Goal: Task Accomplishment & Management: Use online tool/utility

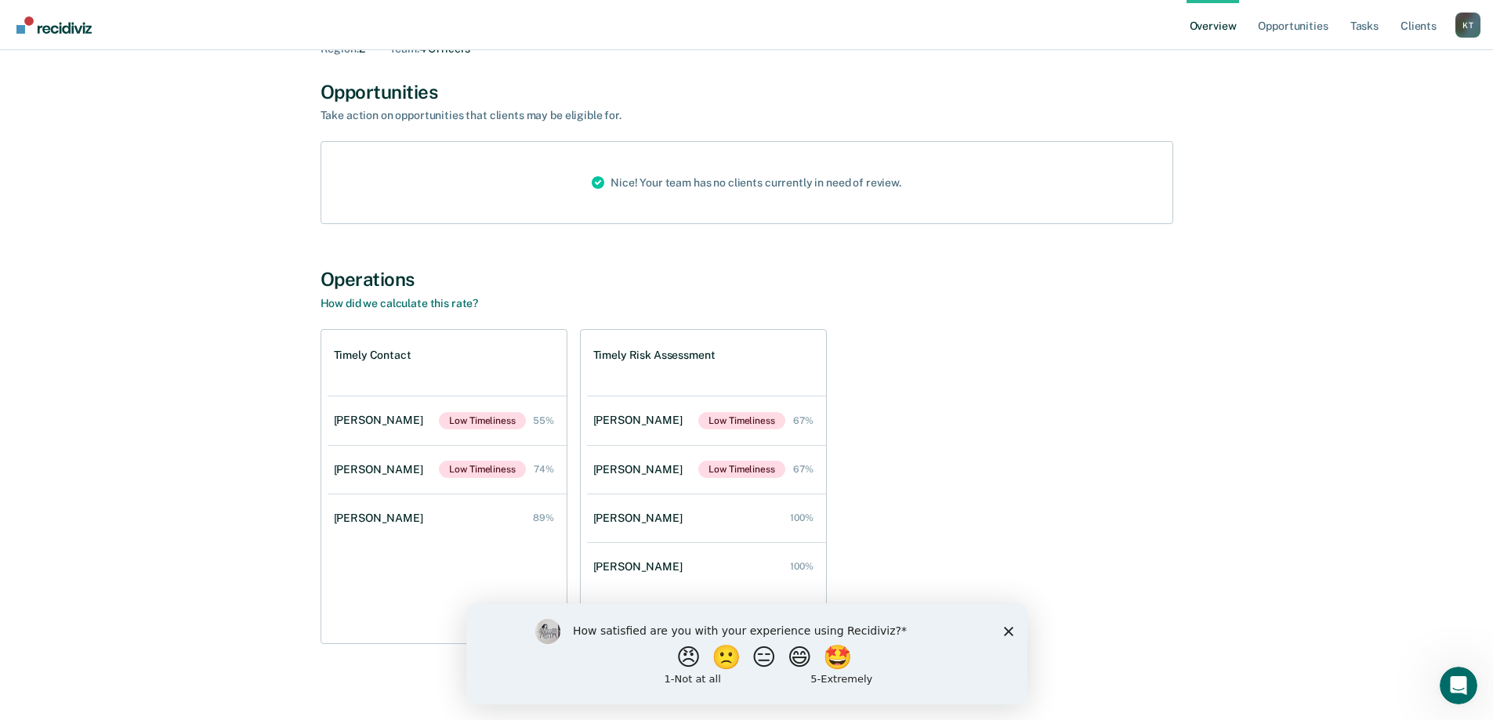
scroll to position [96, 0]
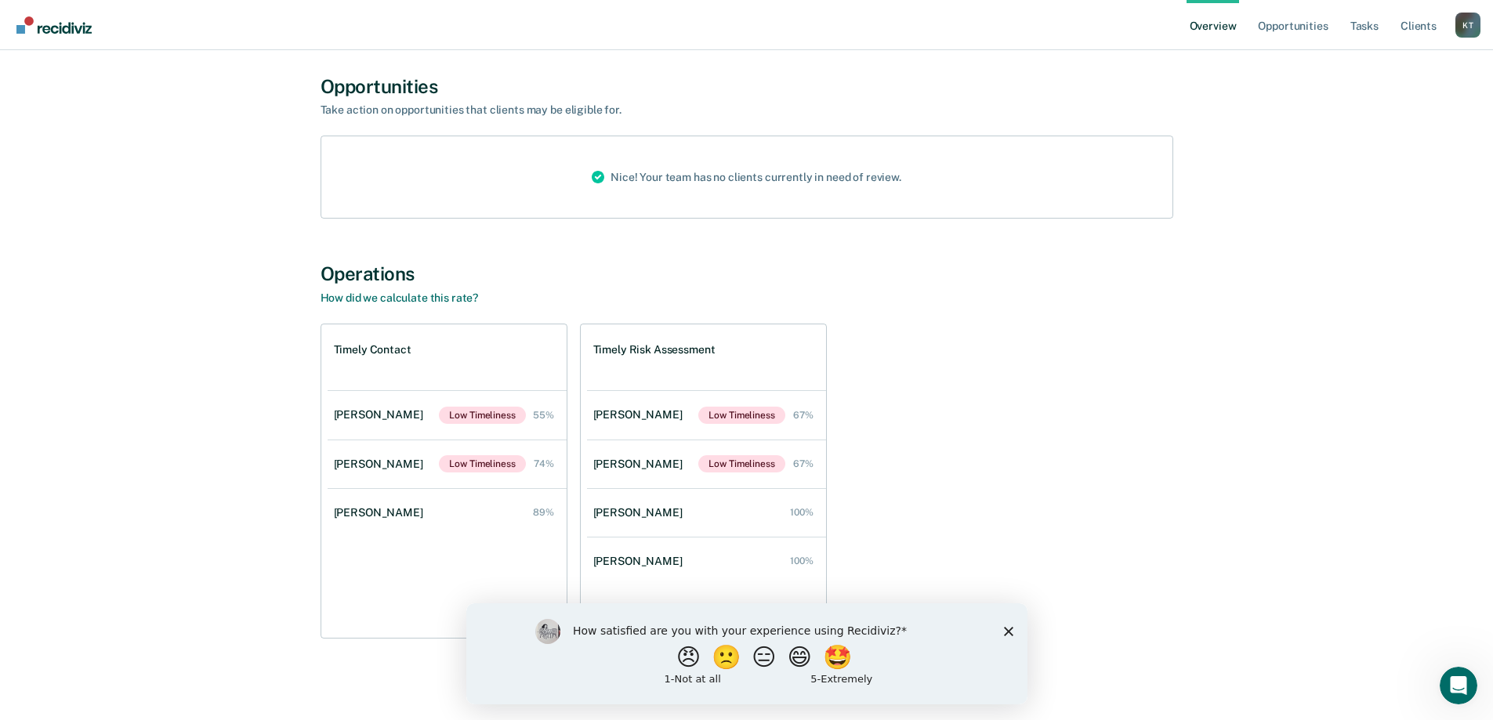
click at [1010, 633] on polygon "Close survey" at bounding box center [1007, 630] width 9 height 9
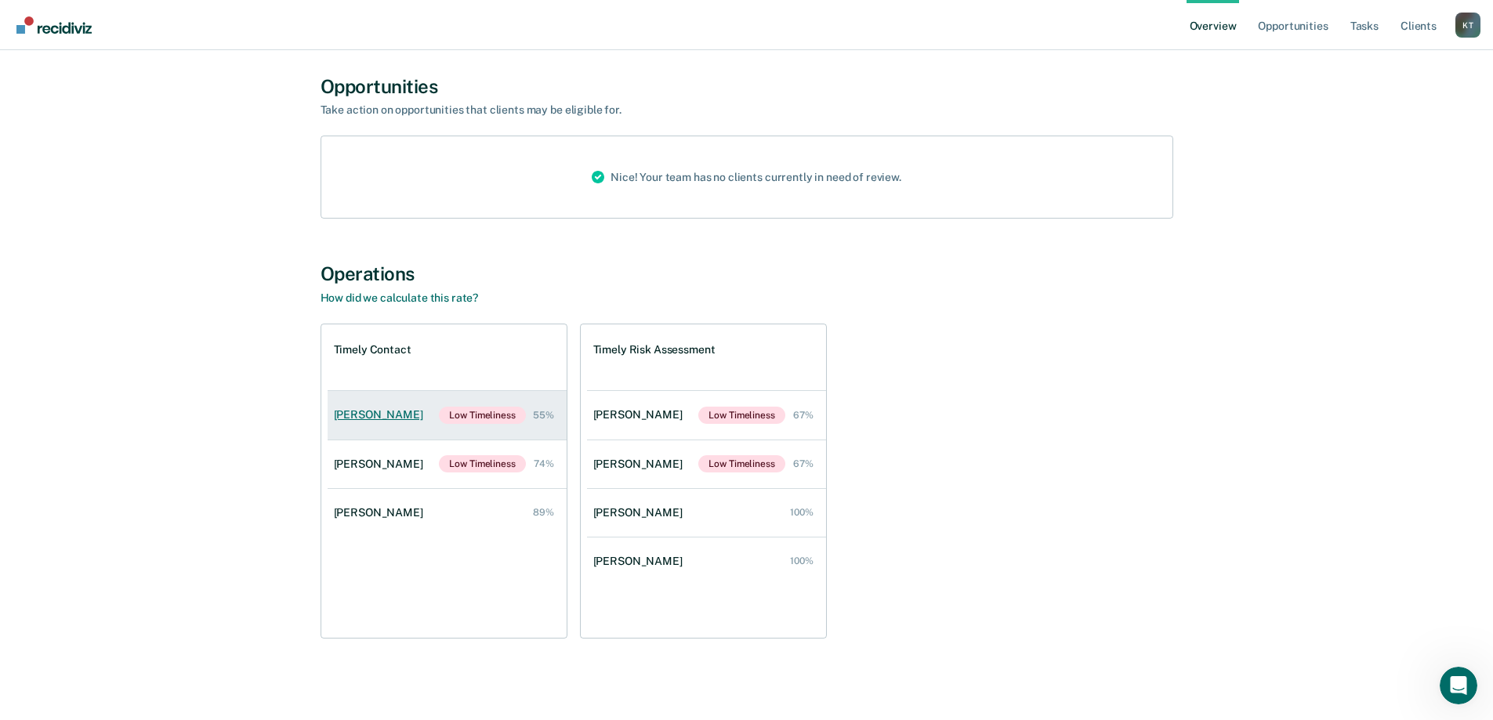
click at [359, 417] on div "[PERSON_NAME]" at bounding box center [382, 414] width 96 height 13
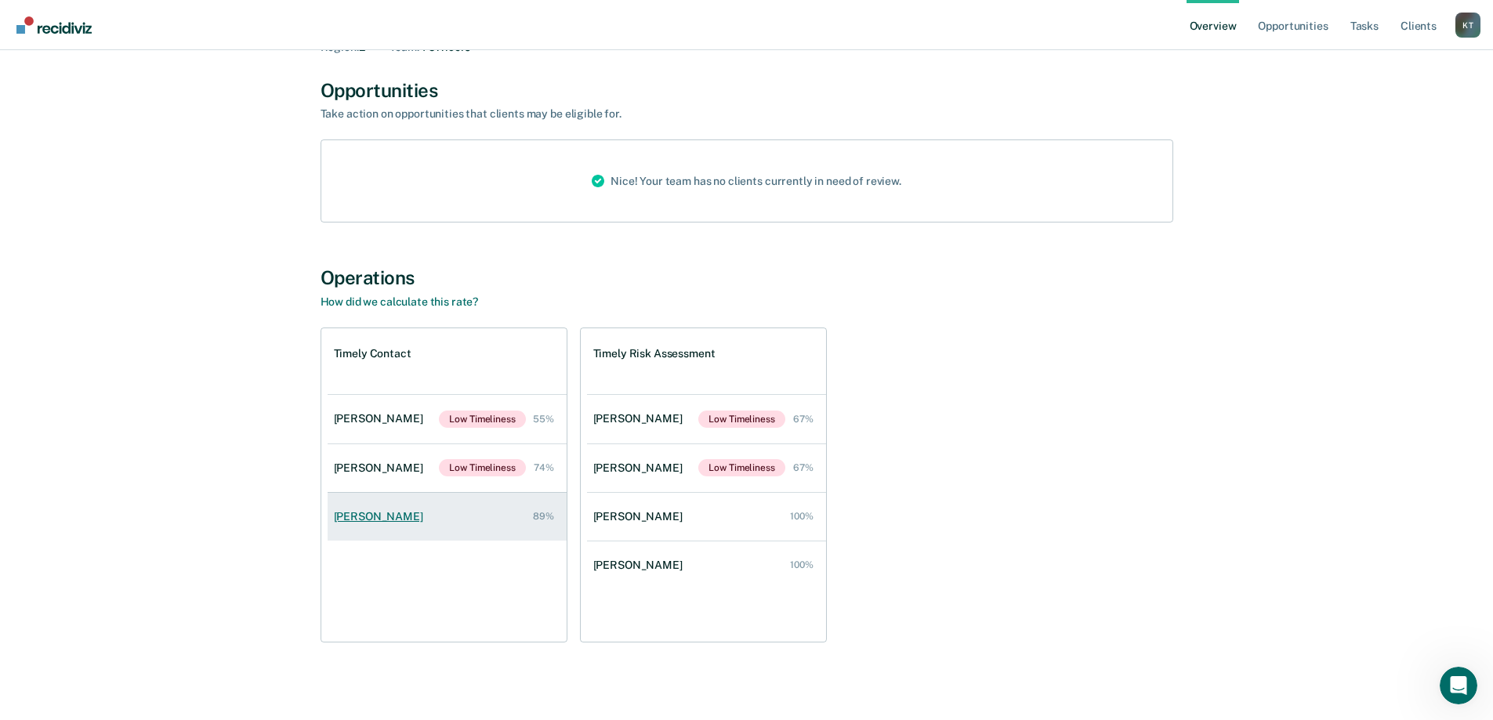
scroll to position [96, 0]
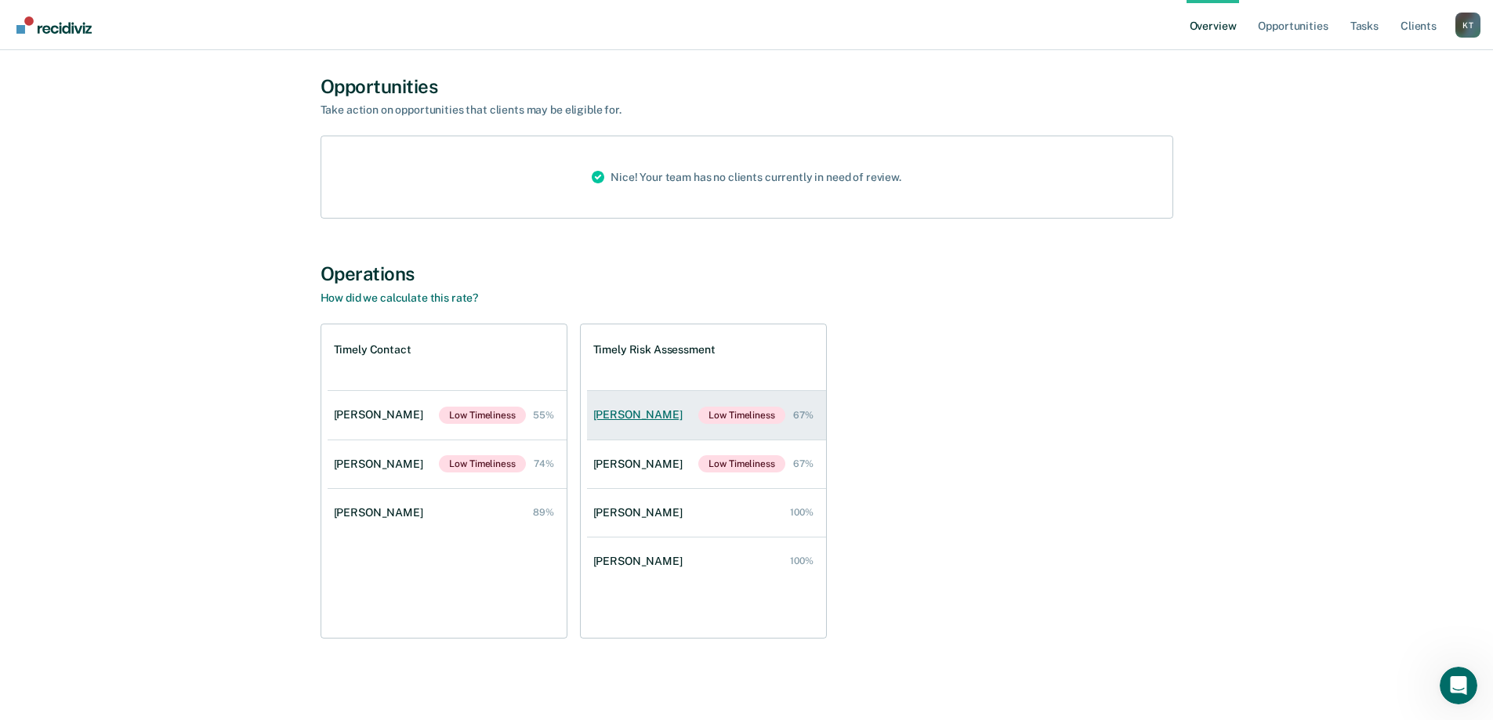
click at [614, 413] on div "[PERSON_NAME]" at bounding box center [641, 414] width 96 height 13
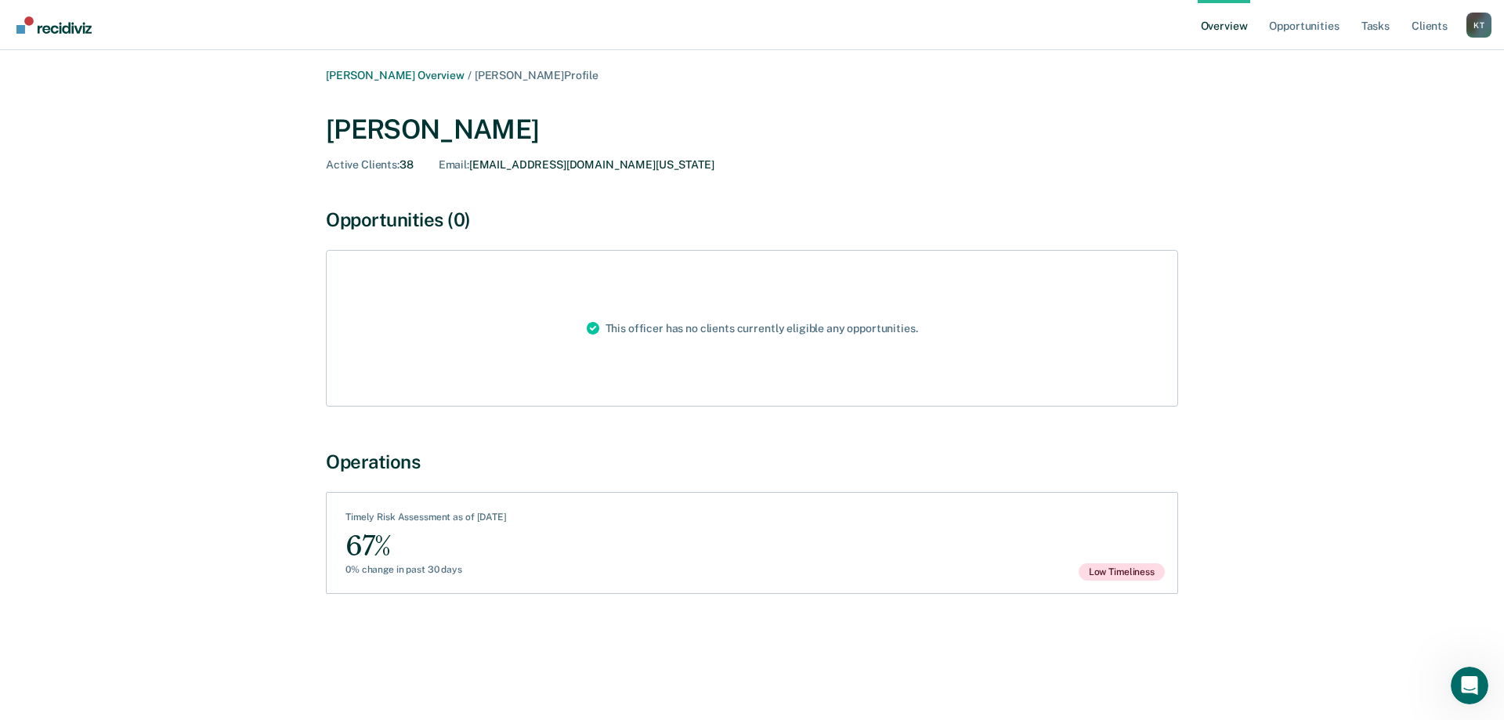
click at [998, 559] on div "See Assessments Timely Risk Assessment as of [DATE] 67% 0% change in past 30 da…" at bounding box center [752, 543] width 853 height 102
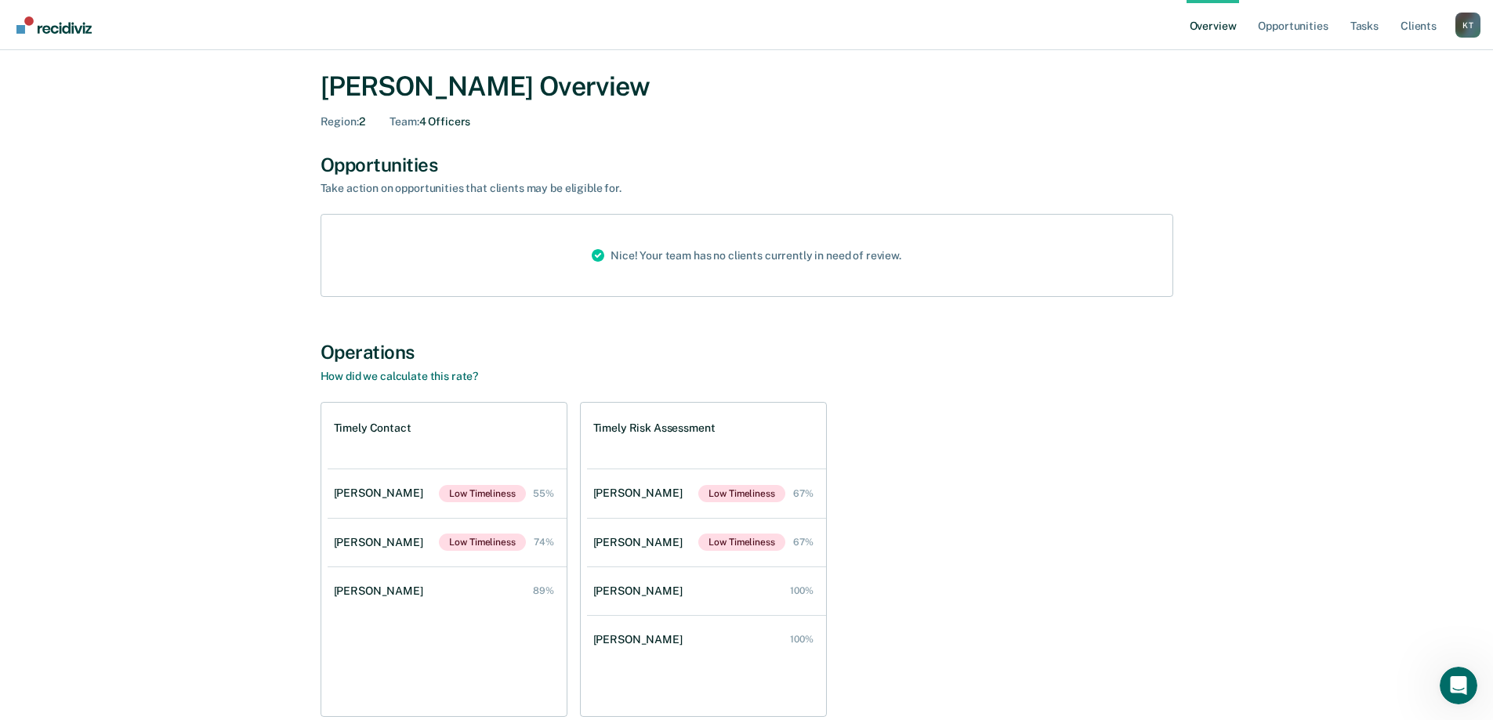
scroll to position [96, 0]
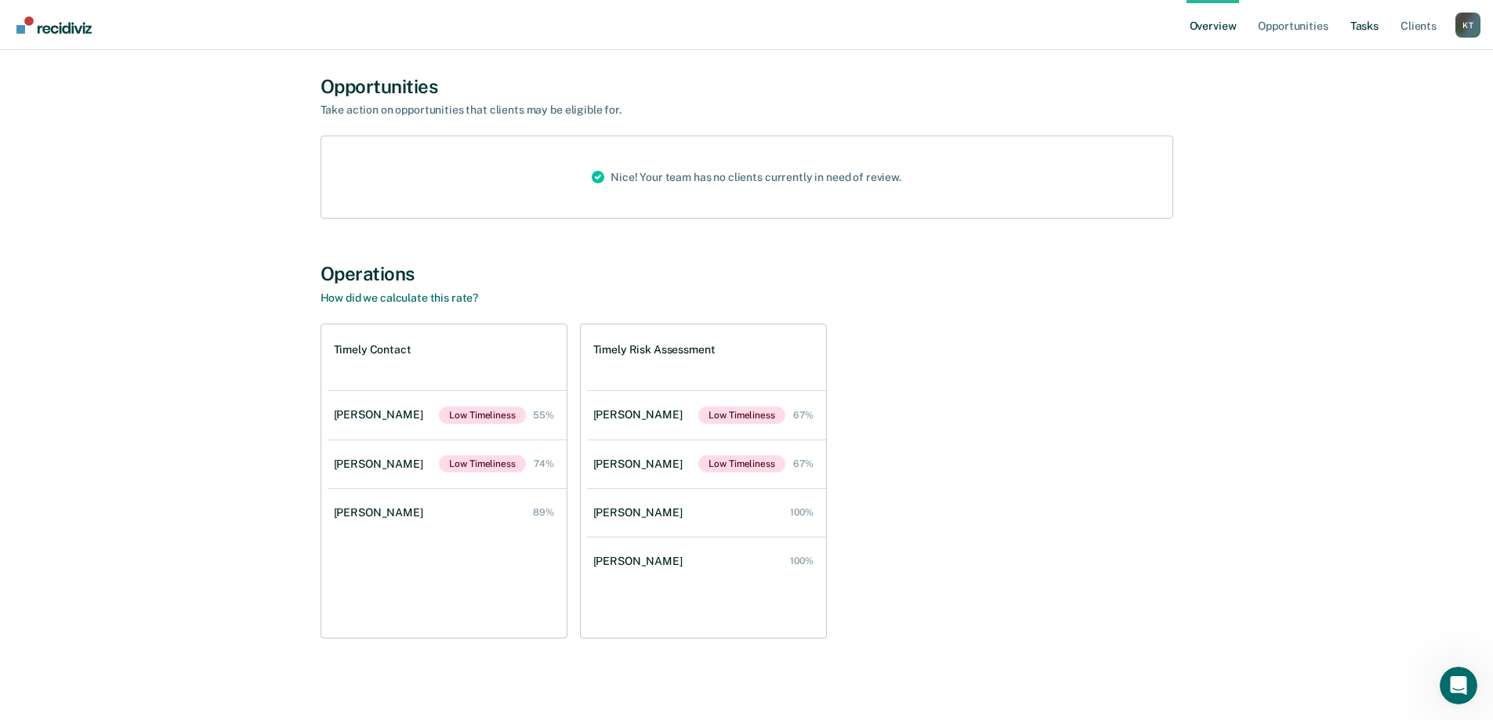
click at [1367, 24] on link "Tasks" at bounding box center [1364, 25] width 34 height 50
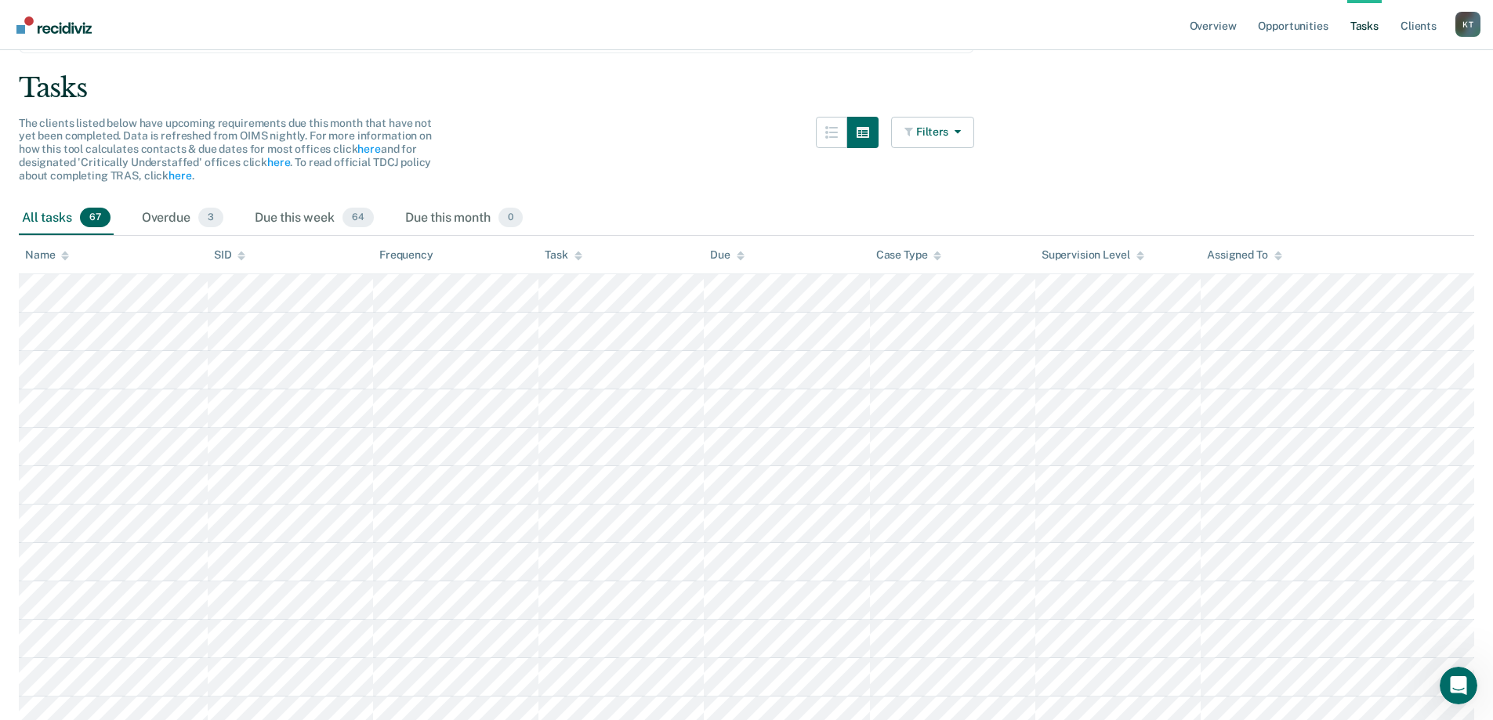
scroll to position [78, 0]
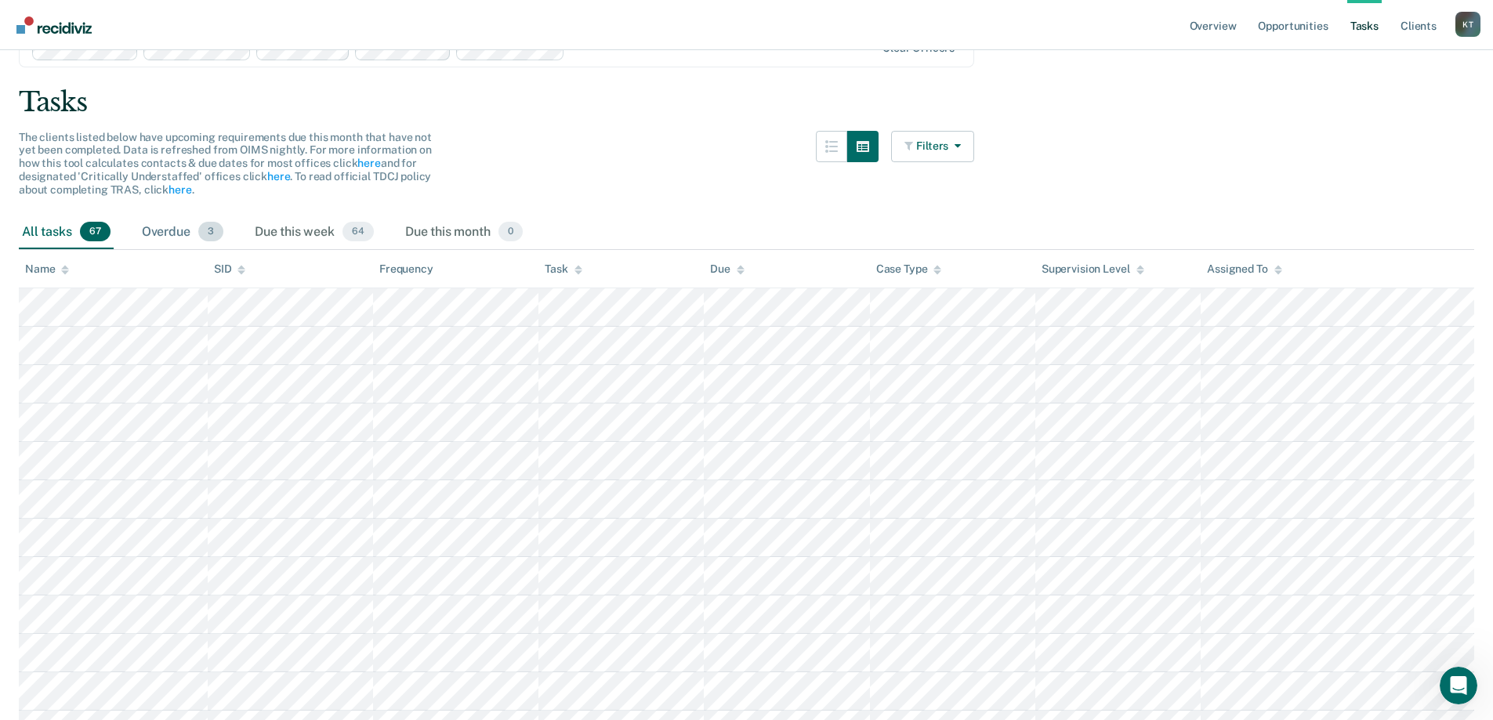
click at [166, 227] on div "Overdue 3" at bounding box center [183, 232] width 88 height 34
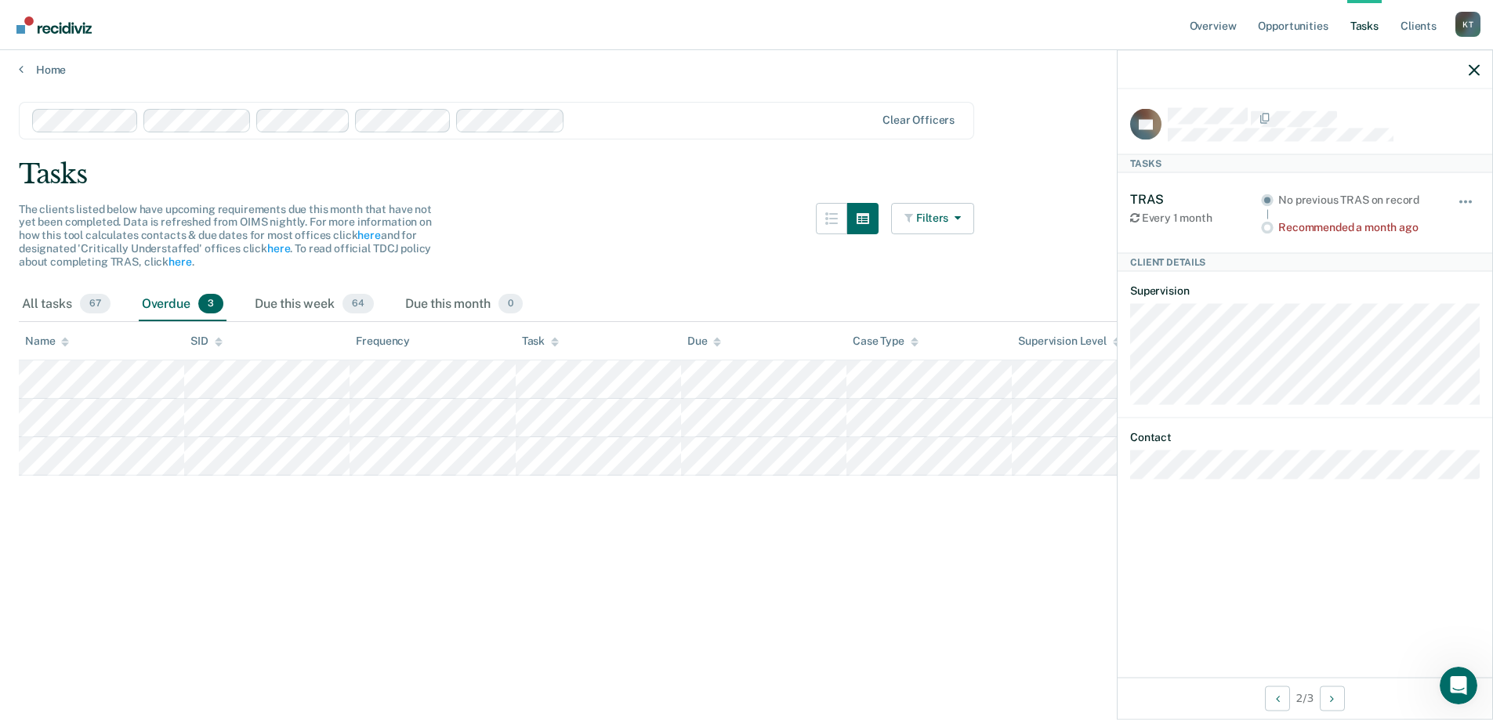
scroll to position [0, 0]
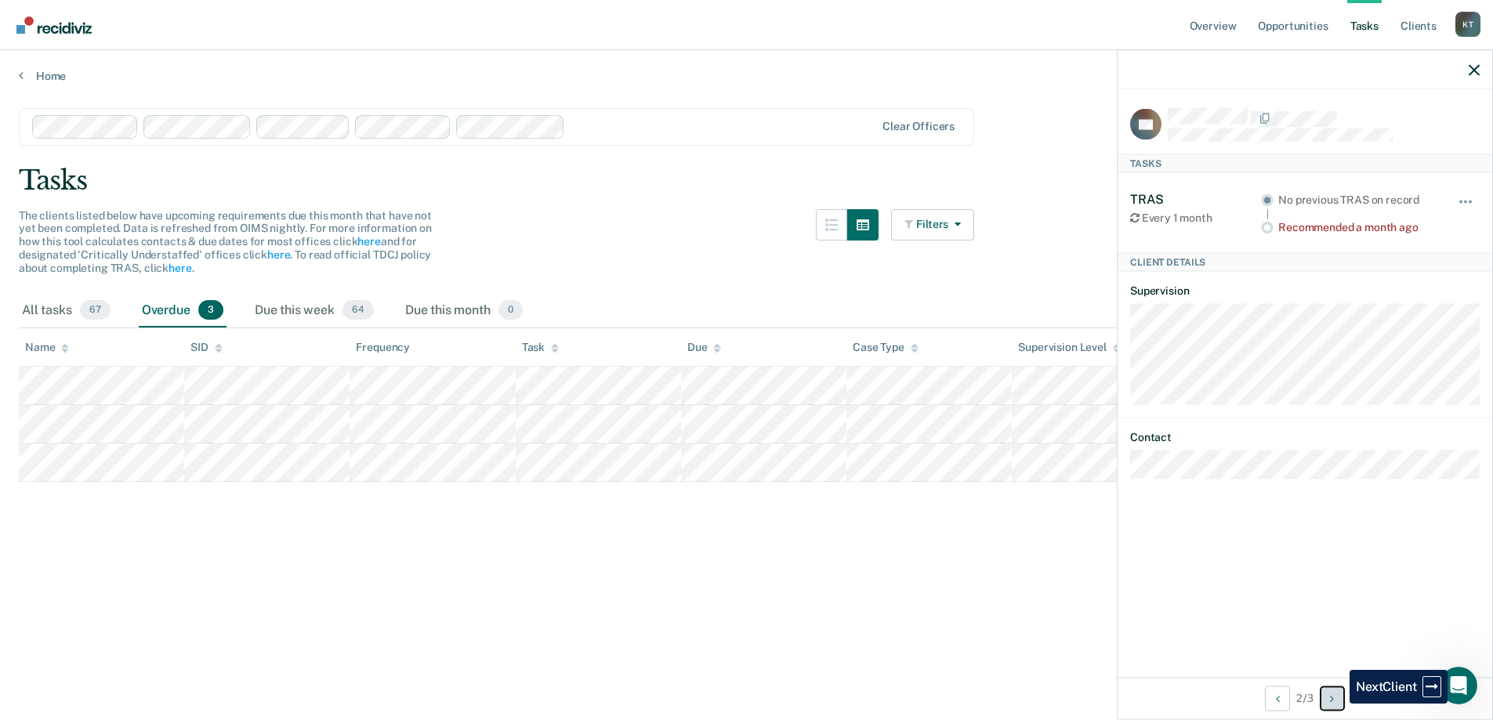
click at [1338, 704] on button "Next Client" at bounding box center [1332, 698] width 25 height 25
click at [1472, 199] on button "button" at bounding box center [1466, 209] width 27 height 25
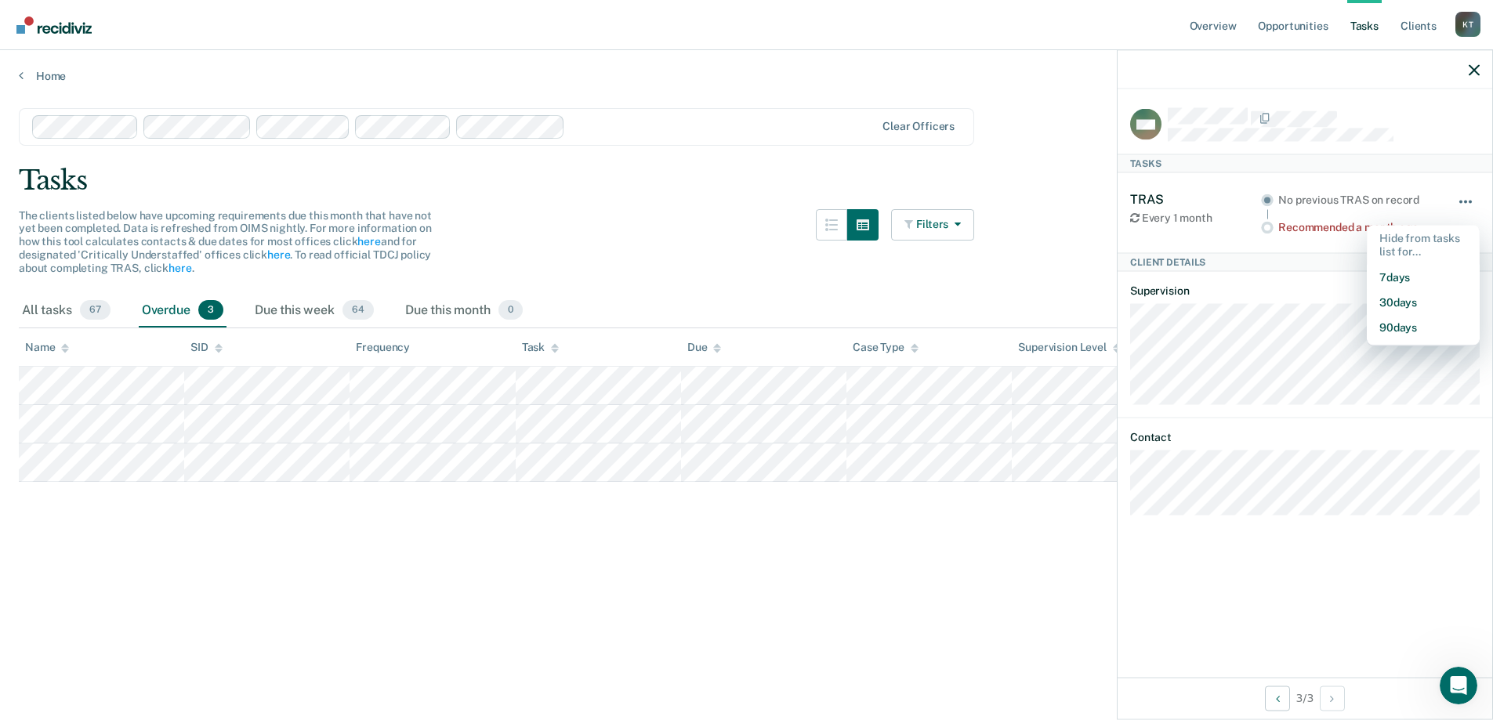
click at [1472, 199] on button "button" at bounding box center [1466, 209] width 27 height 25
click at [961, 222] on icon "button" at bounding box center [954, 224] width 13 height 11
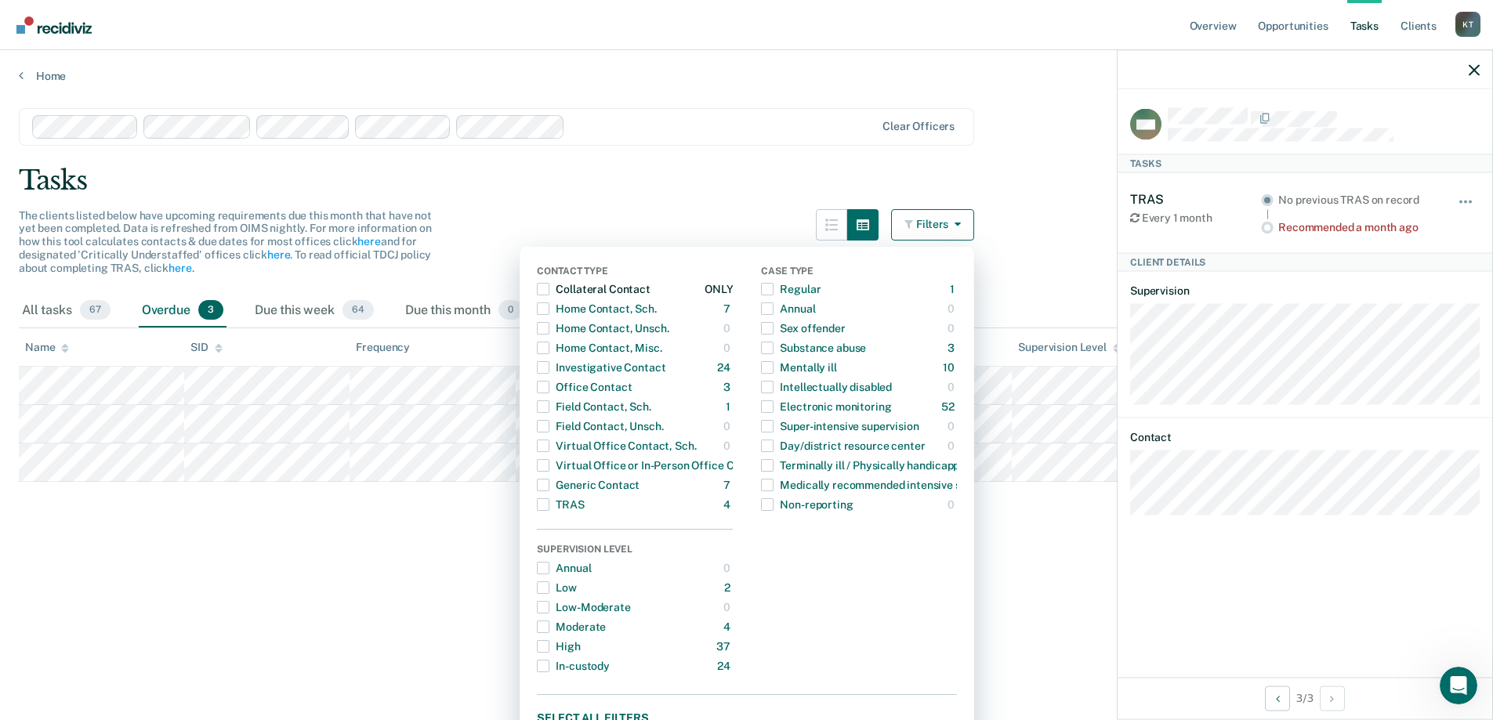
click at [586, 288] on div "Collateral Contact" at bounding box center [593, 289] width 113 height 25
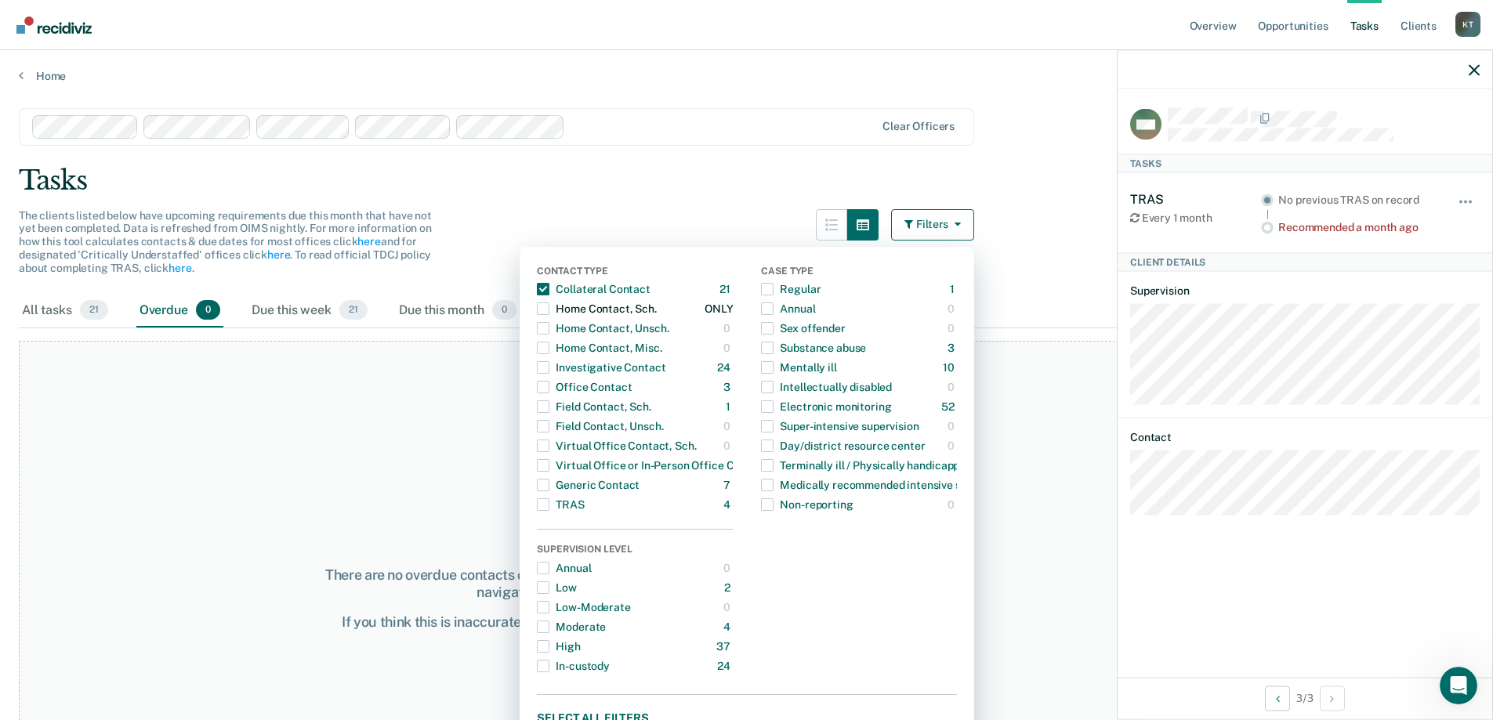
click at [616, 310] on div "Home Contact, Sch." at bounding box center [596, 308] width 119 height 25
click at [619, 386] on div "Office Contact" at bounding box center [584, 387] width 95 height 25
click at [549, 309] on span "button" at bounding box center [543, 308] width 13 height 13
click at [547, 288] on span "button" at bounding box center [543, 289] width 13 height 13
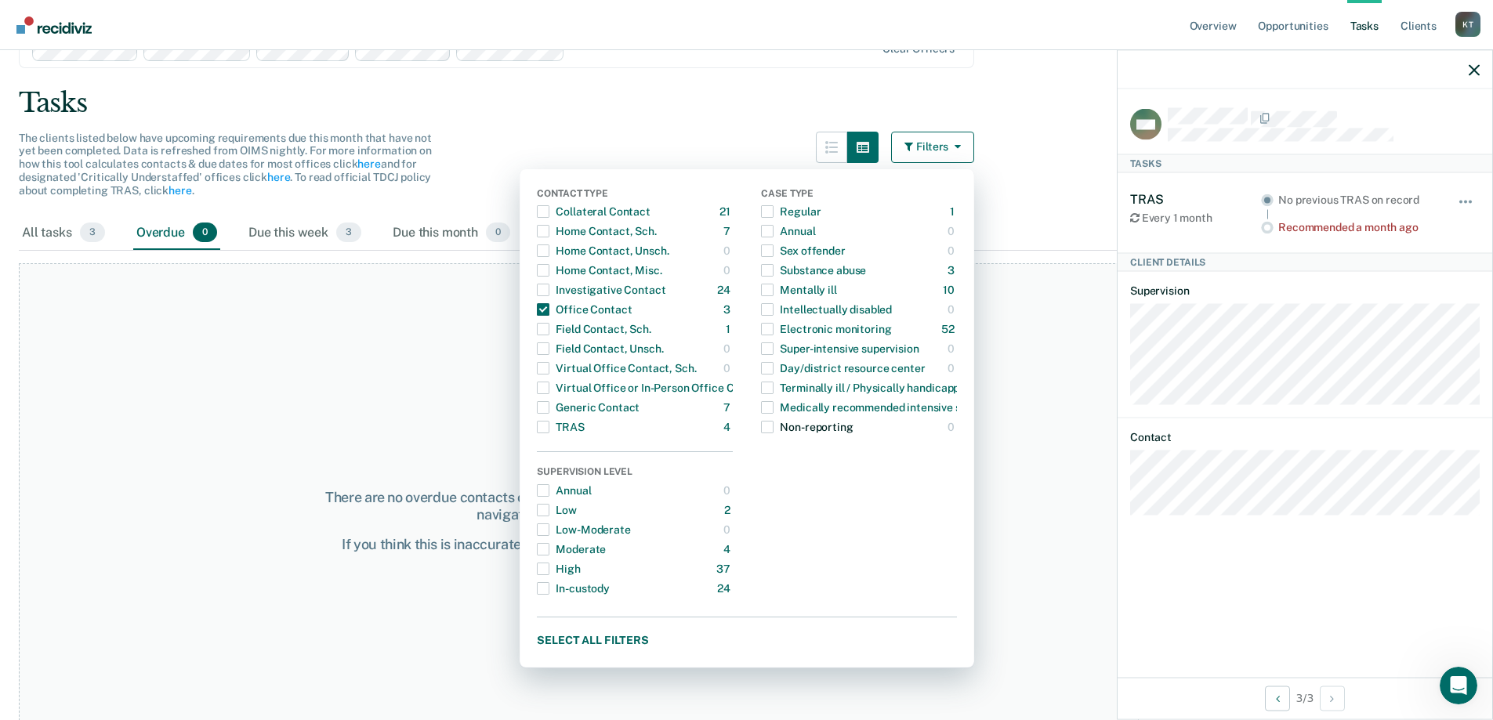
scroll to position [153, 0]
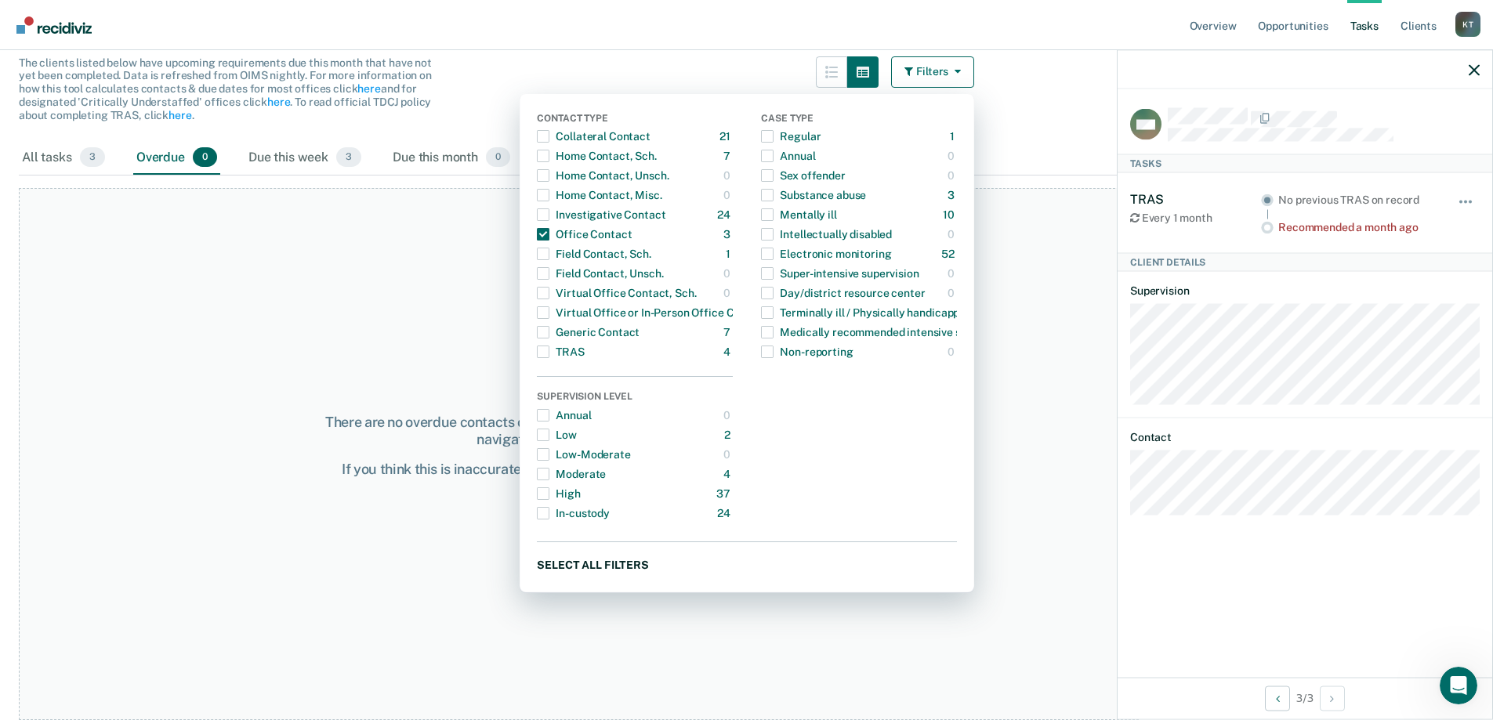
click at [632, 565] on button "Select all filters" at bounding box center [747, 565] width 420 height 20
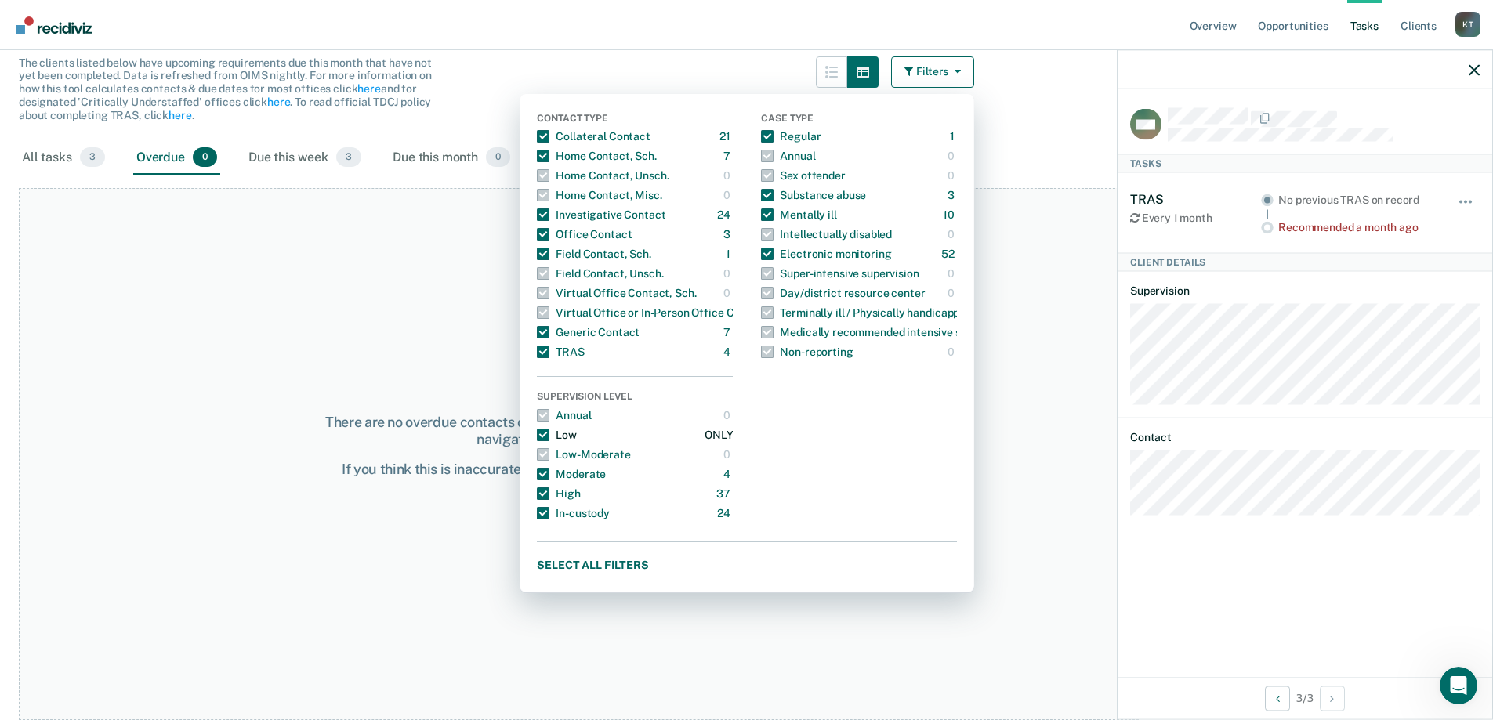
scroll to position [26, 0]
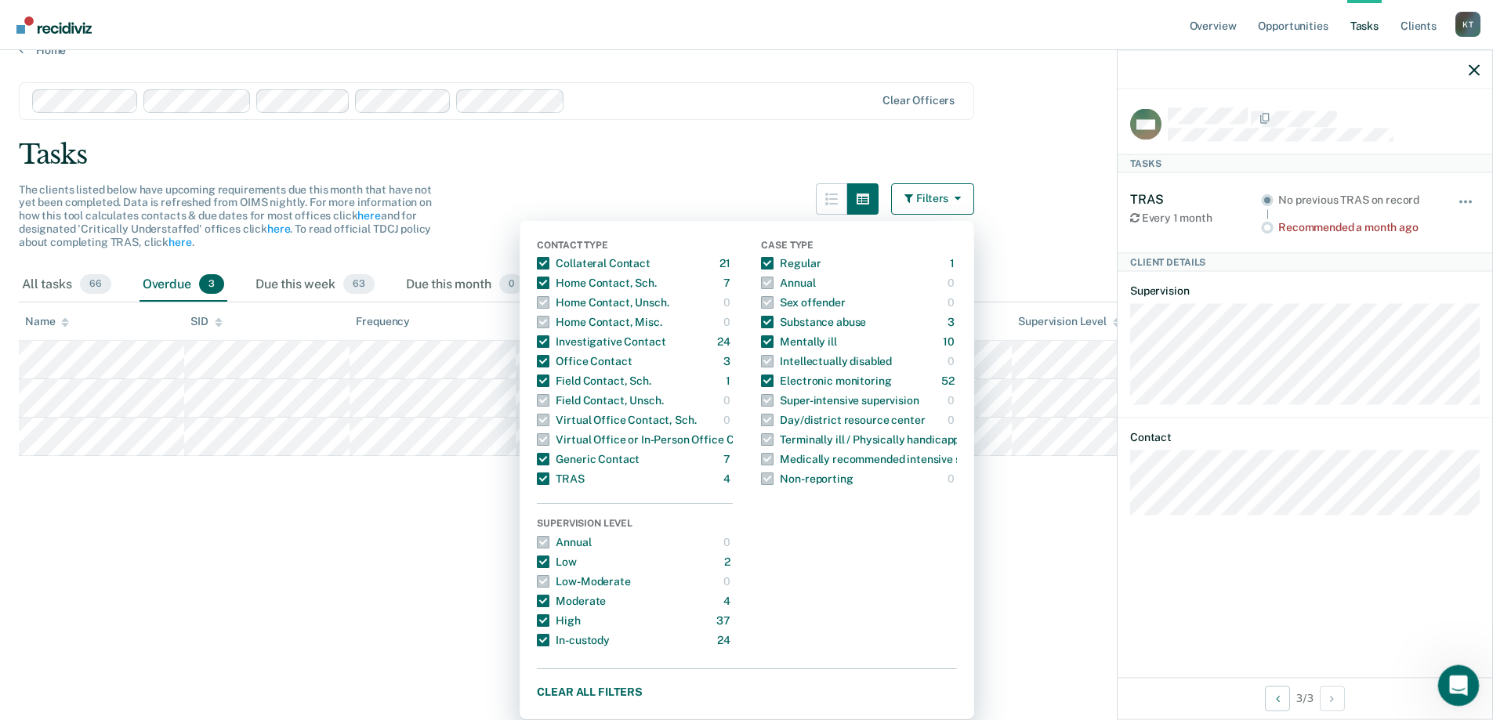
click at [1450, 690] on icon "Open Intercom Messenger" at bounding box center [1456, 684] width 26 height 26
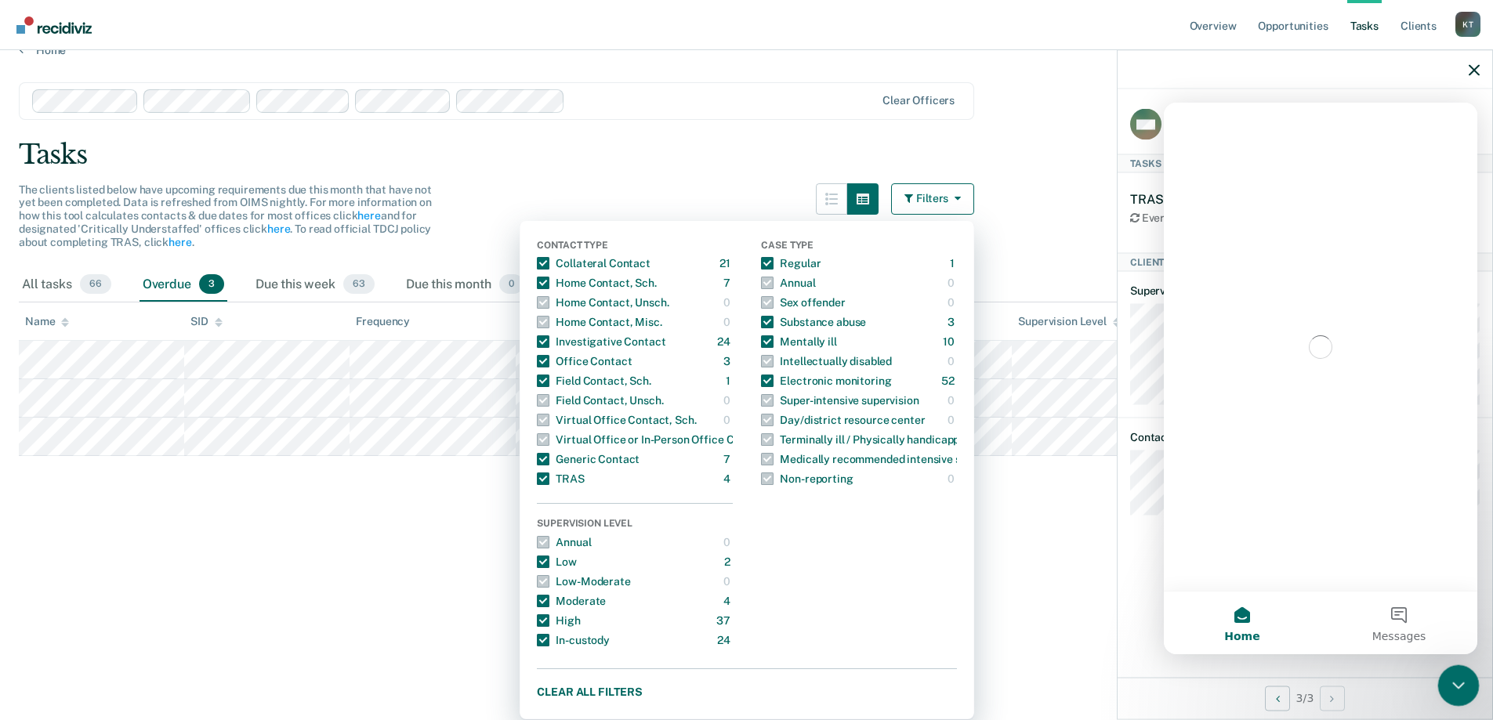
scroll to position [0, 0]
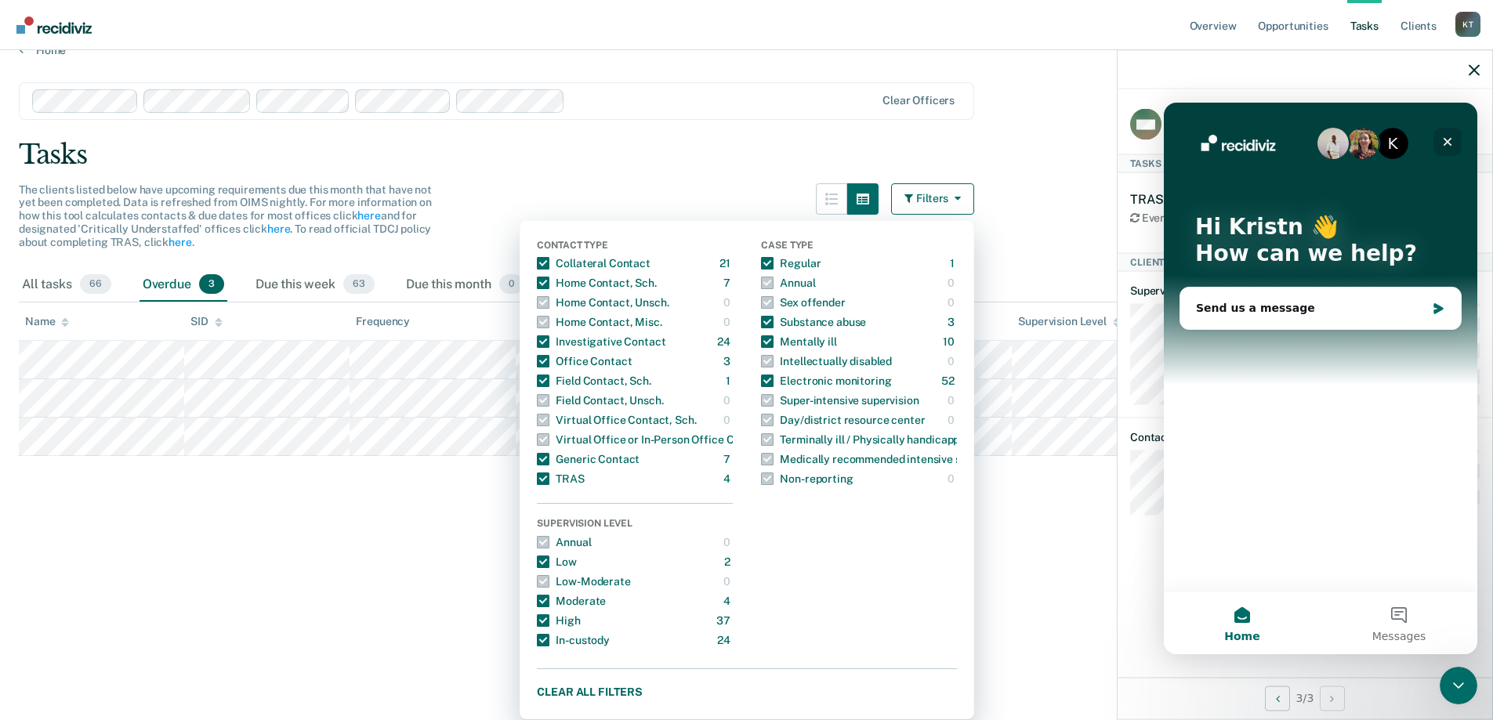
click at [1447, 139] on icon "Close" at bounding box center [1447, 142] width 13 height 13
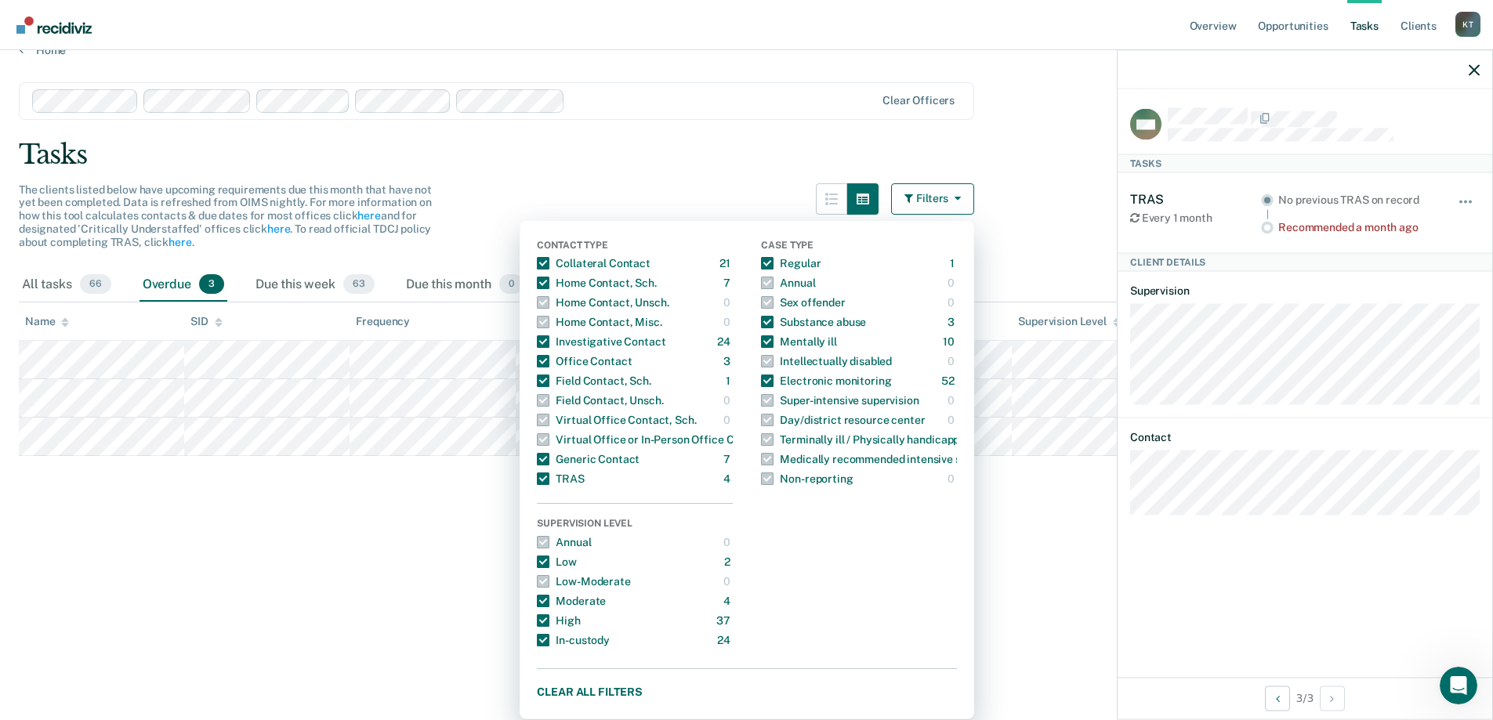
click at [272, 566] on main "Clear officers Tasks The clients listed below have upcoming requirements due th…" at bounding box center [746, 373] width 1493 height 632
